Goal: Information Seeking & Learning: Check status

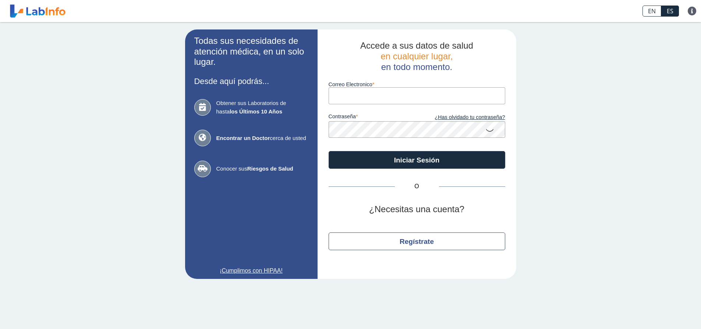
drag, startPoint x: 0, startPoint y: 0, endPoint x: 360, endPoint y: 98, distance: 372.9
click at [360, 98] on input "Correo Electronico" at bounding box center [417, 95] width 177 height 17
click at [329, 151] on button "Iniciar Sesión" at bounding box center [417, 160] width 177 height 18
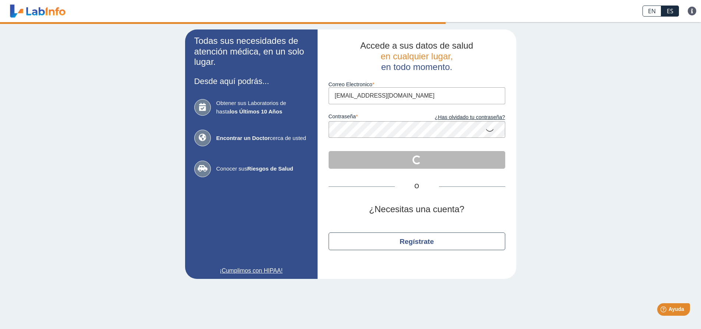
click at [386, 95] on input "rhernandez12309@hotmail.com" at bounding box center [417, 95] width 177 height 17
click at [367, 95] on div "Correo Electronico rhernandez12309@hotmail.com" at bounding box center [417, 88] width 177 height 32
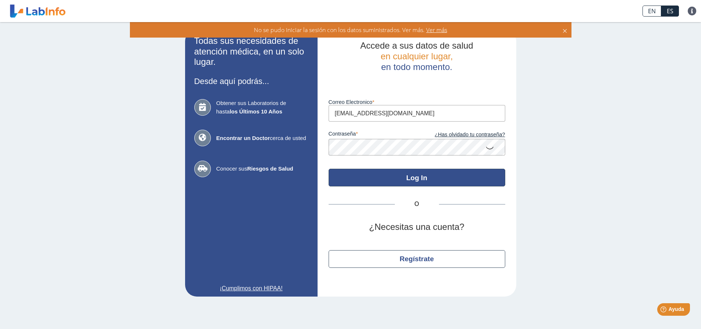
type input "rhernandez2309@hotmail.com"
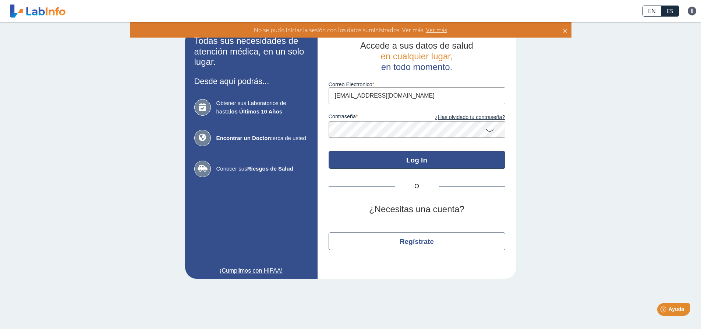
click at [412, 181] on div "Accede a sus datos de salud en cualquier lugar, en todo momento. Correo Electro…" at bounding box center [417, 153] width 199 height 249
click at [415, 166] on button "Log In" at bounding box center [417, 160] width 177 height 18
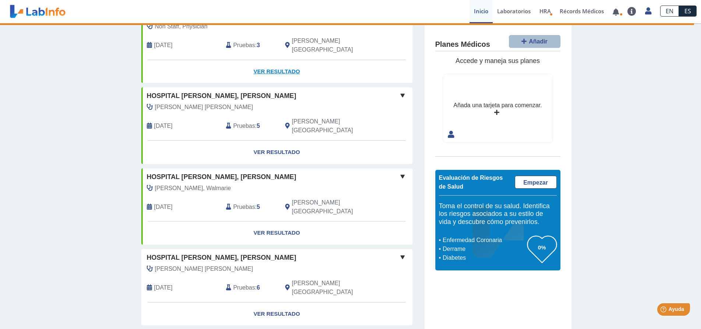
scroll to position [110, 0]
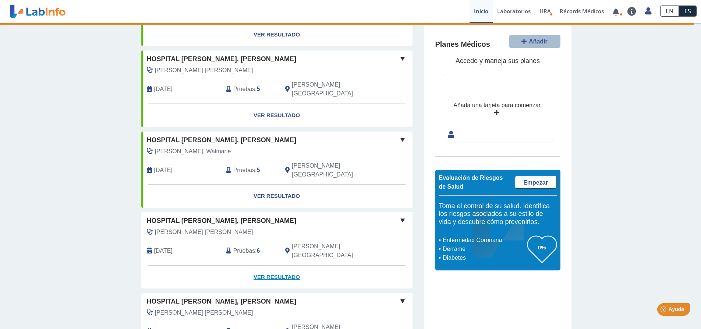
click at [265, 265] on link "Ver Resultado" at bounding box center [276, 276] width 271 height 23
click at [260, 184] on link "Ver Resultado" at bounding box center [276, 195] width 271 height 23
click at [261, 184] on link "Ver Resultado" at bounding box center [276, 195] width 271 height 23
click at [401, 135] on span at bounding box center [402, 139] width 9 height 9
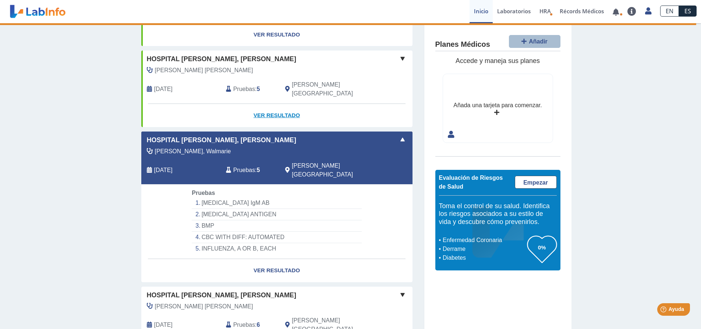
click at [276, 104] on link "Ver Resultado" at bounding box center [276, 115] width 271 height 23
click at [235, 85] on span "Pruebas" at bounding box center [244, 89] width 22 height 9
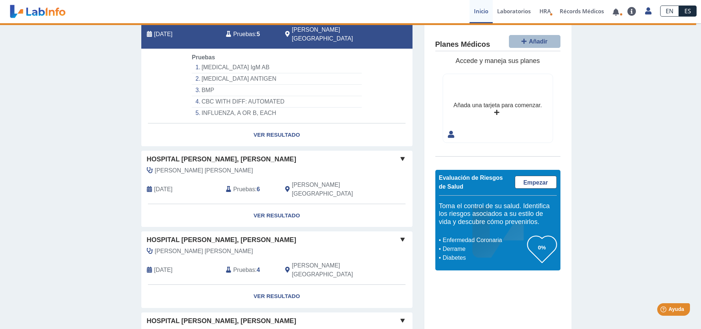
scroll to position [331, 0]
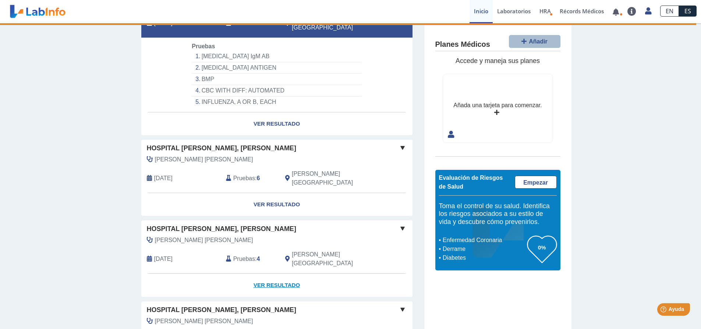
click at [265, 274] on link "Ver Resultado" at bounding box center [276, 285] width 271 height 23
click at [250, 254] on span "Pruebas" at bounding box center [244, 258] width 22 height 9
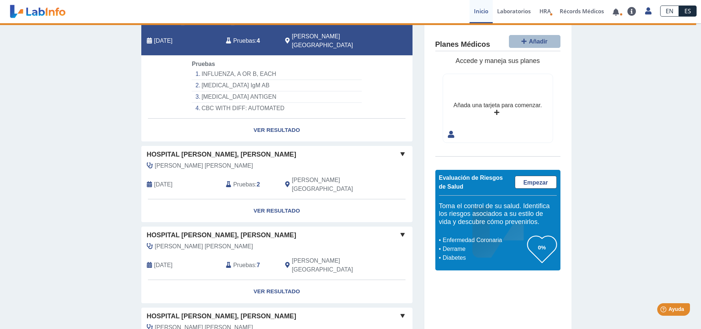
scroll to position [552, 0]
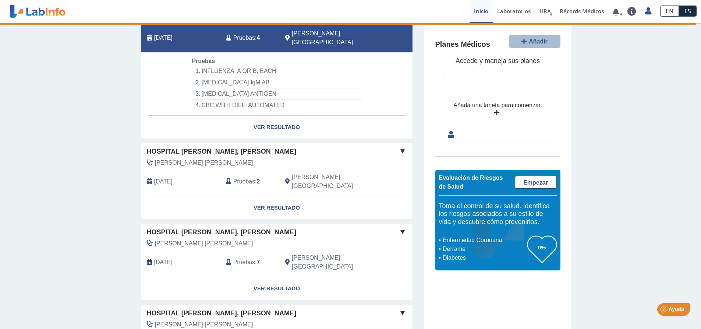
click at [257, 178] on b "2" at bounding box center [258, 181] width 3 height 6
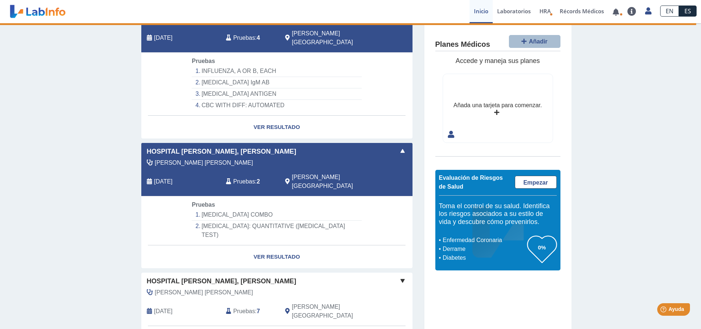
click at [245, 307] on span "Pruebas" at bounding box center [244, 311] width 22 height 9
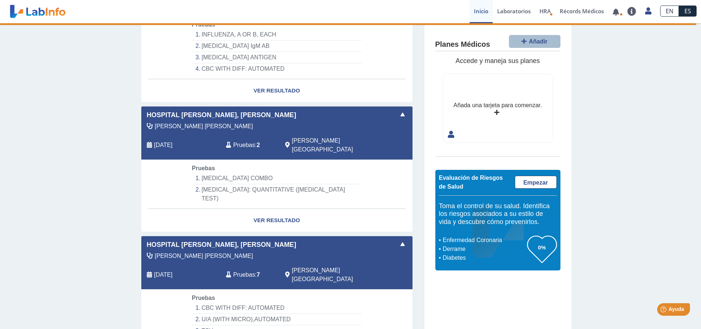
scroll to position [589, 0]
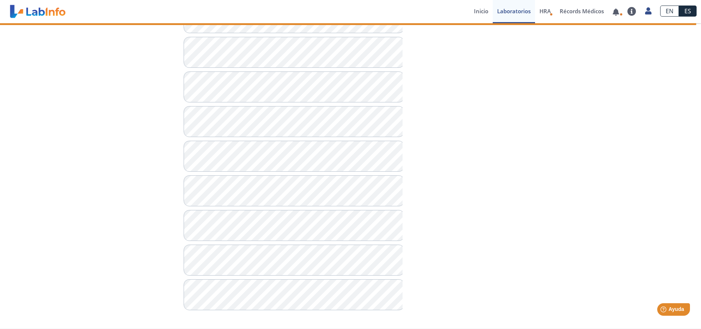
scroll to position [478, 0]
click at [651, 10] on icon at bounding box center [649, 11] width 6 height 6
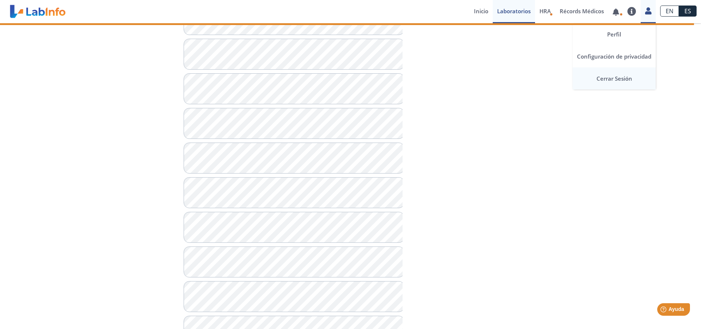
click at [617, 77] on link "Cerrar Sesión" at bounding box center [614, 78] width 83 height 22
click at [648, 11] on icon at bounding box center [649, 11] width 6 height 6
click at [597, 81] on link "Cerrar Sesión" at bounding box center [614, 78] width 83 height 22
click at [613, 75] on link "Cerrar Sesión" at bounding box center [614, 78] width 83 height 22
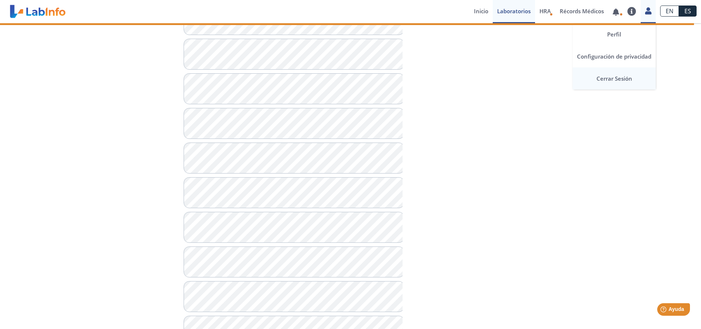
click at [613, 75] on link "Cerrar Sesión" at bounding box center [614, 78] width 83 height 22
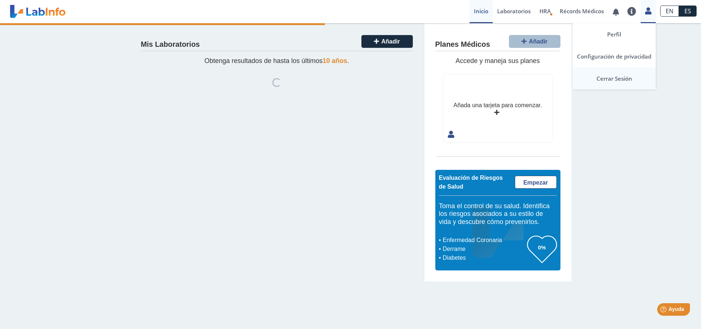
click at [612, 77] on link "Cerrar Sesión" at bounding box center [614, 78] width 83 height 22
click at [581, 81] on link "Cerrar Sesión" at bounding box center [614, 78] width 83 height 22
